Goal: Find specific page/section: Find specific page/section

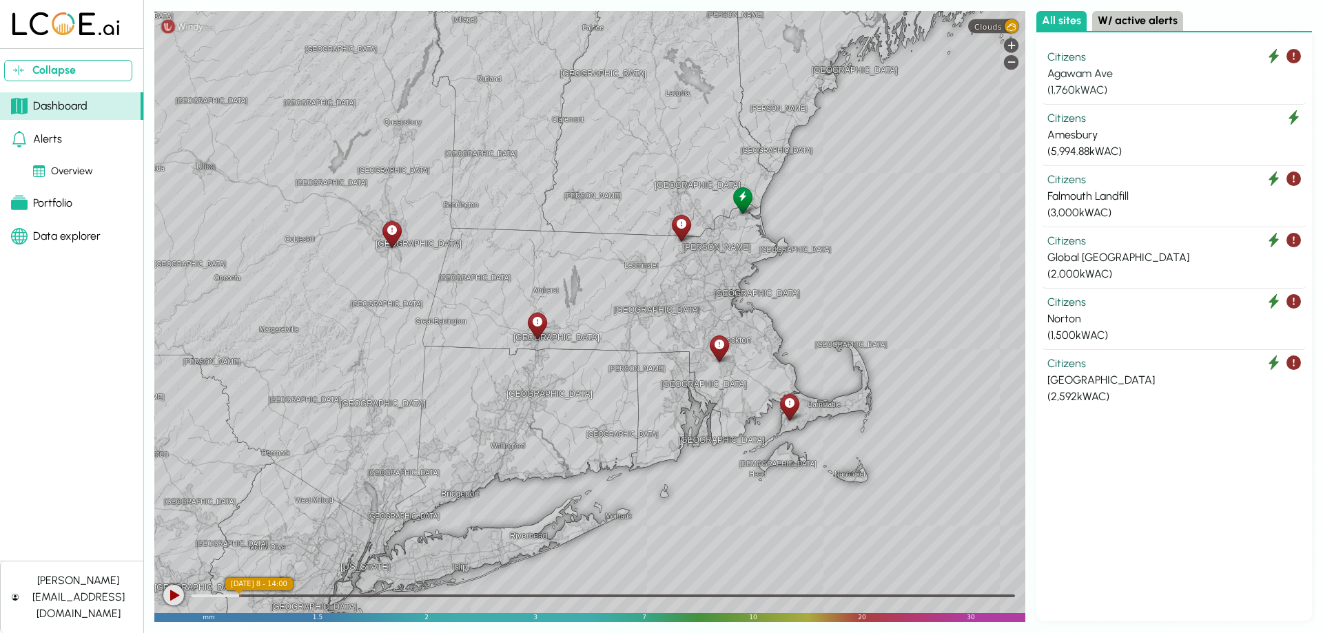
click at [1065, 70] on div "Agawam Ave" at bounding box center [1174, 73] width 254 height 17
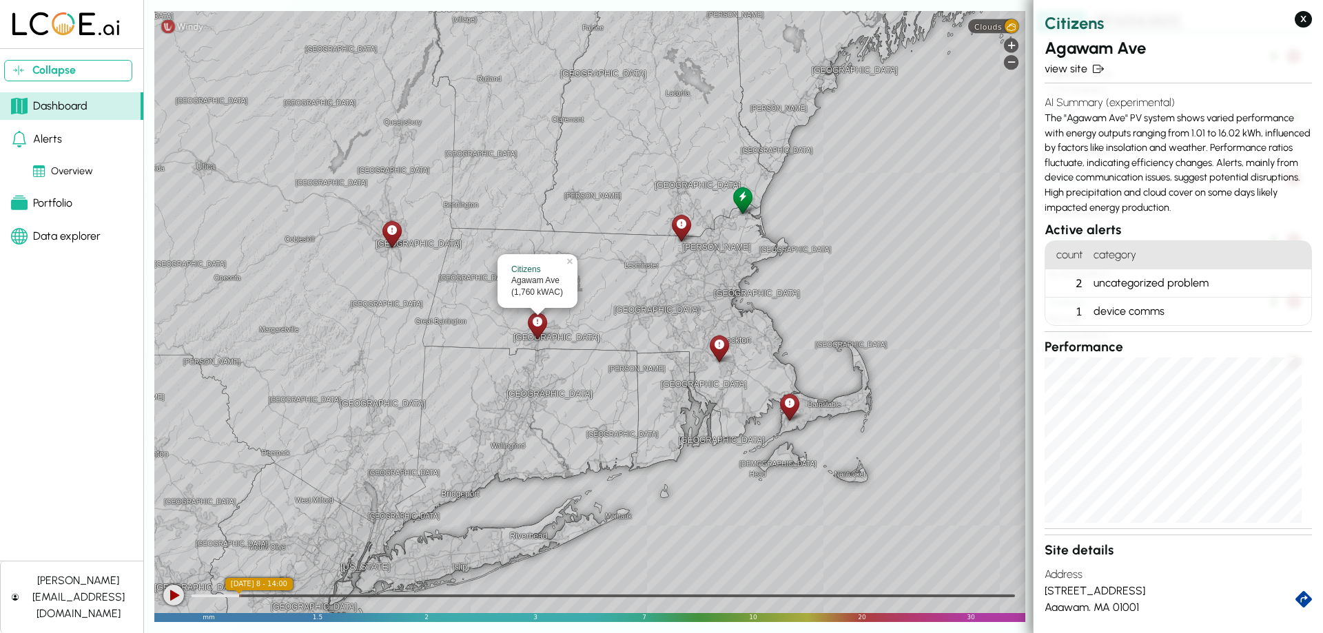
click at [1133, 135] on div "AI Summary (experimental) The "Agawam Ave" PV system shows varied performance w…" at bounding box center [1177, 155] width 267 height 132
click at [536, 322] on icon at bounding box center [538, 322] width 10 height 14
click at [749, 201] on div at bounding box center [742, 200] width 24 height 31
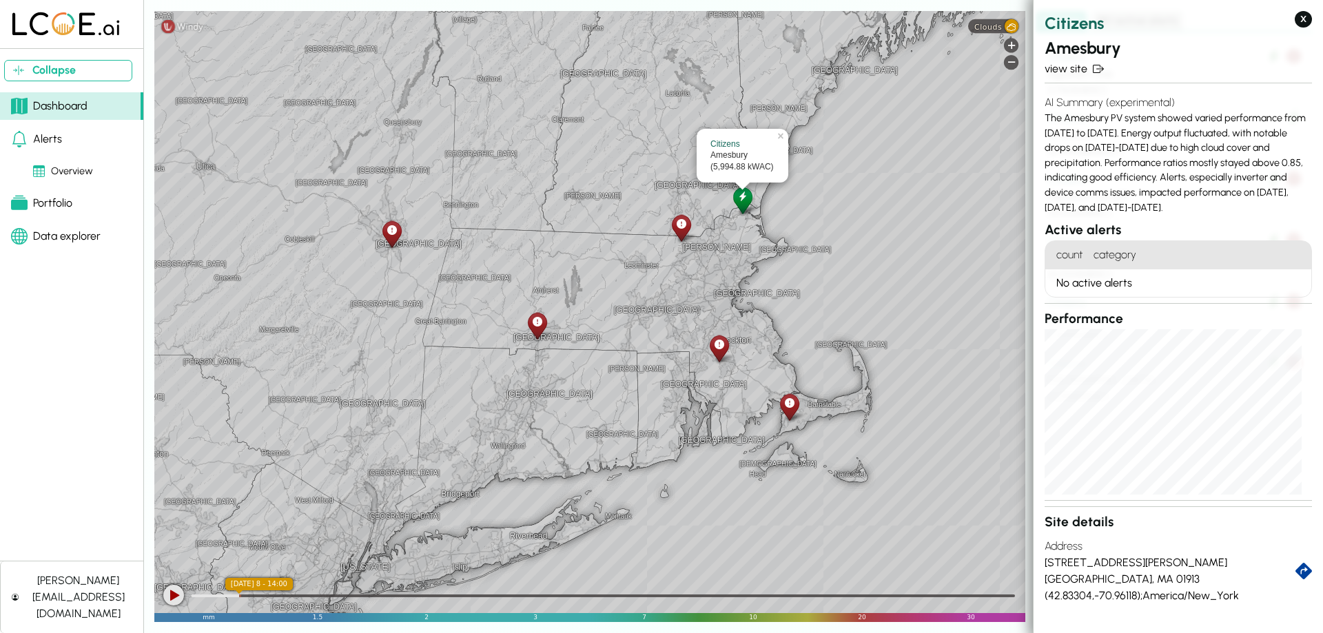
click at [247, 632] on html "Collapse Dashboard Alerts Overview Portfolio Data explorer [PERSON_NAME][EMAIL_…" at bounding box center [661, 316] width 1323 height 633
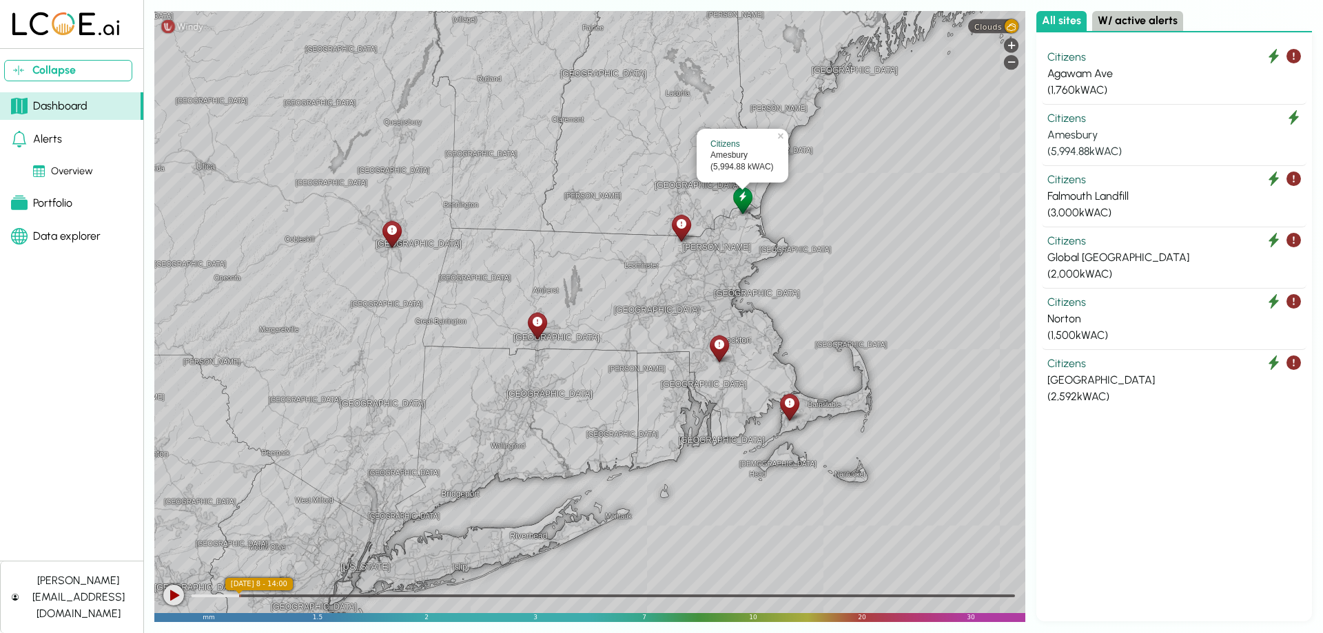
click at [1074, 109] on button "Citizens Amesbury ( 5,994.88 kWAC)" at bounding box center [1174, 135] width 265 height 61
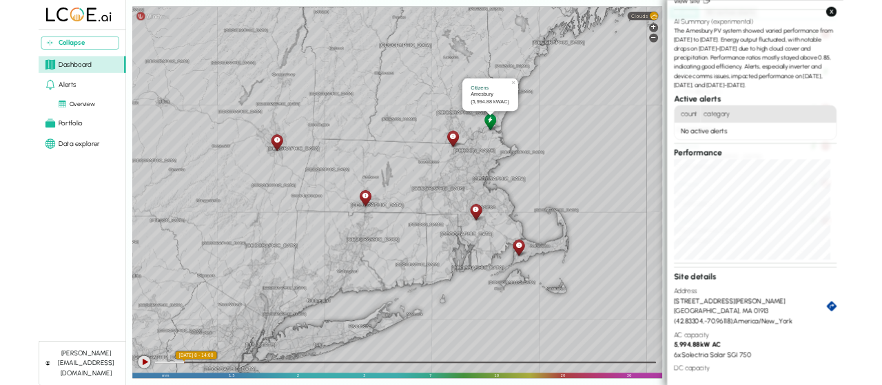
scroll to position [114, 0]
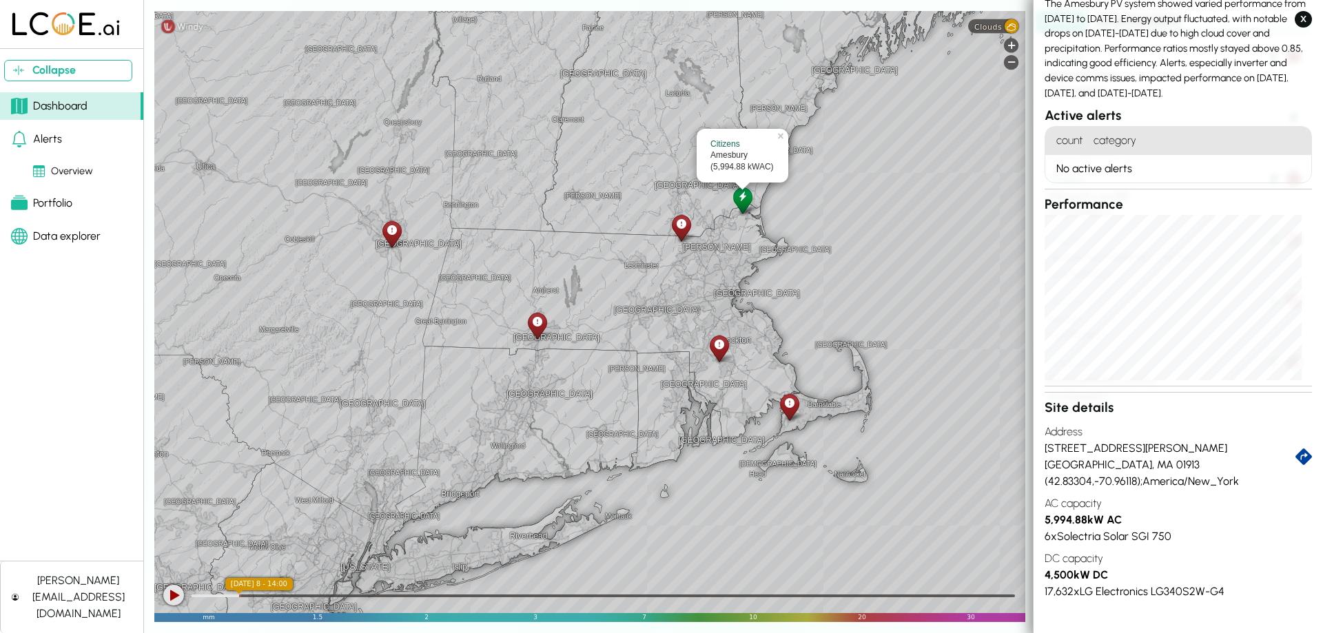
drag, startPoint x: 1028, startPoint y: 527, endPoint x: 1035, endPoint y: 526, distance: 6.9
click at [1031, 527] on div "[GEOGRAPHIC_DATA] [GEOGRAPHIC_DATA] [GEOGRAPHIC_DATA] [GEOGRAPHIC_DATA] [GEOGRA…" at bounding box center [732, 316] width 1157 height 611
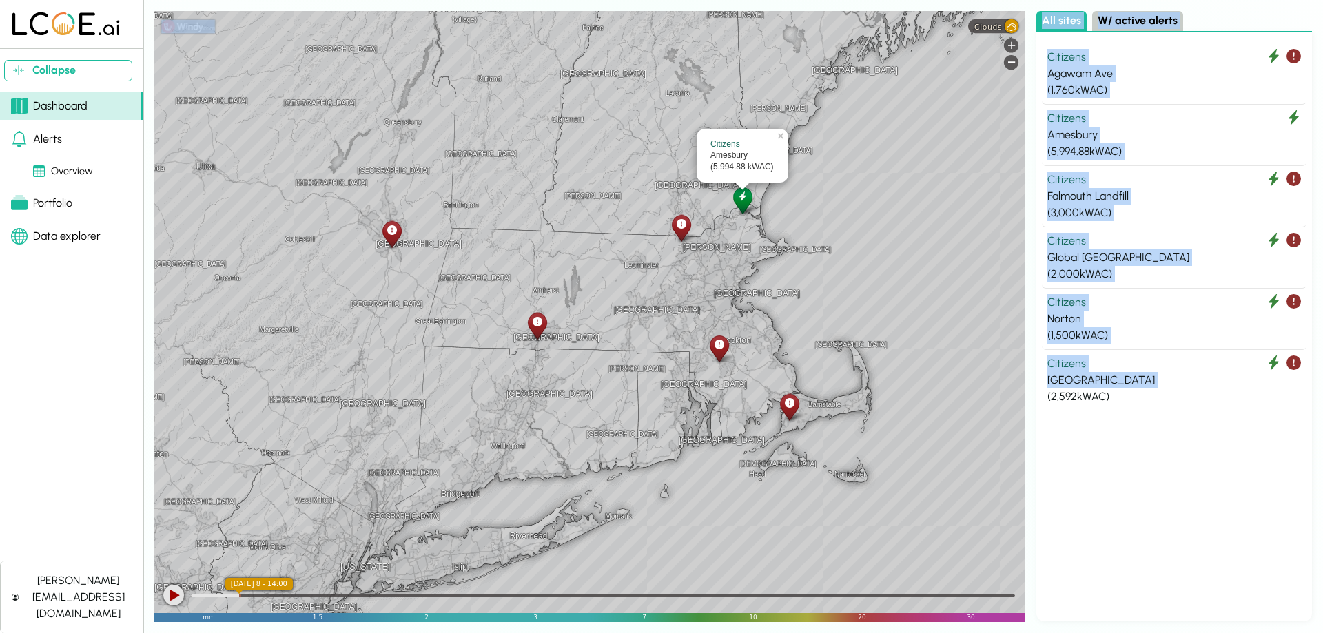
click at [1261, 17] on div "All sites W/ active alerts" at bounding box center [1174, 21] width 276 height 21
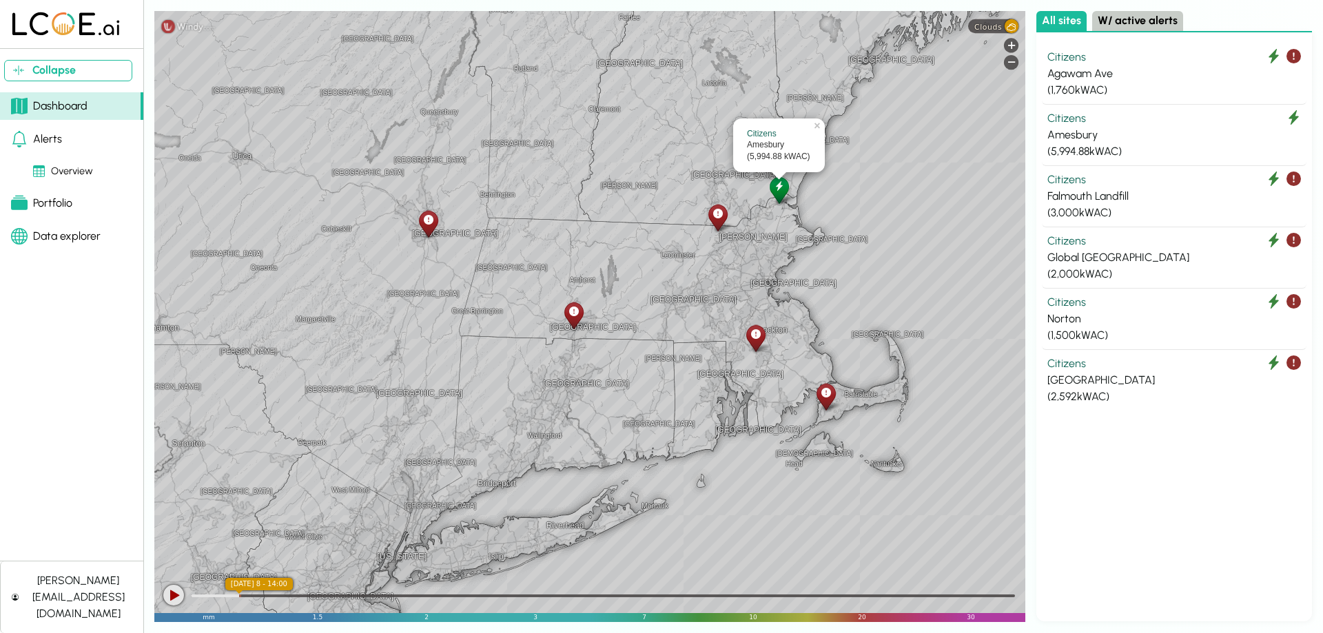
drag, startPoint x: 661, startPoint y: 156, endPoint x: 704, endPoint y: 134, distance: 48.4
click at [704, 134] on div "[GEOGRAPHIC_DATA] [GEOGRAPHIC_DATA] [GEOGRAPHIC_DATA] [GEOGRAPHIC_DATA] [GEOGRA…" at bounding box center [589, 316] width 871 height 611
